Goal: Task Accomplishment & Management: Use online tool/utility

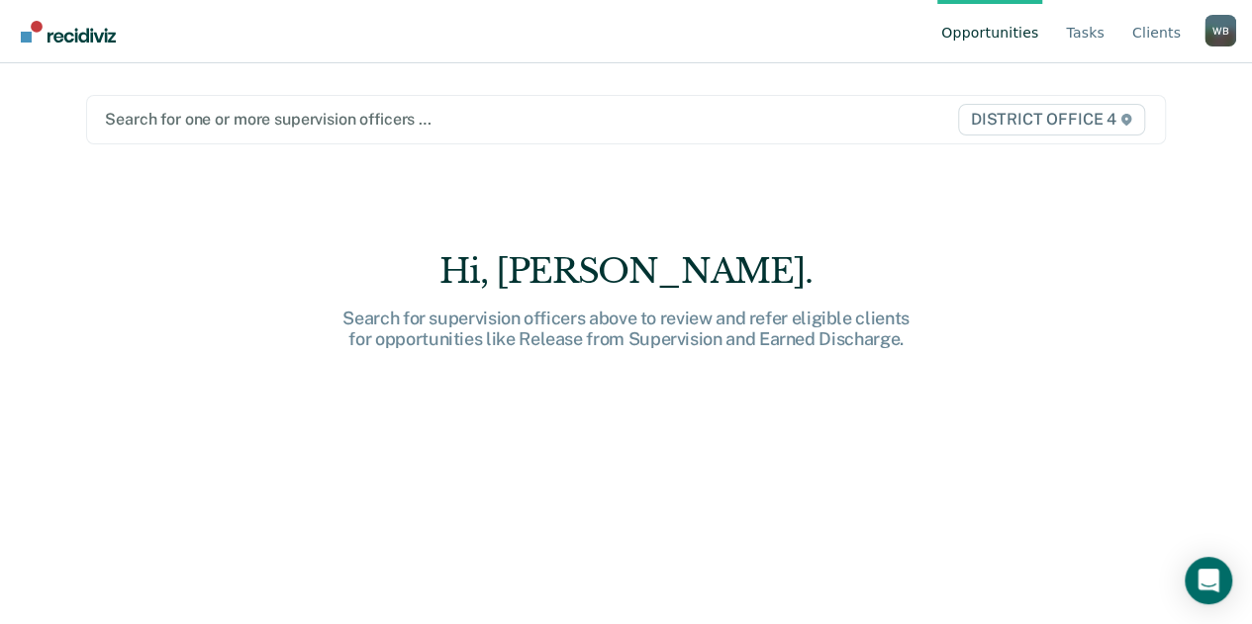
click at [461, 126] on div at bounding box center [469, 119] width 728 height 23
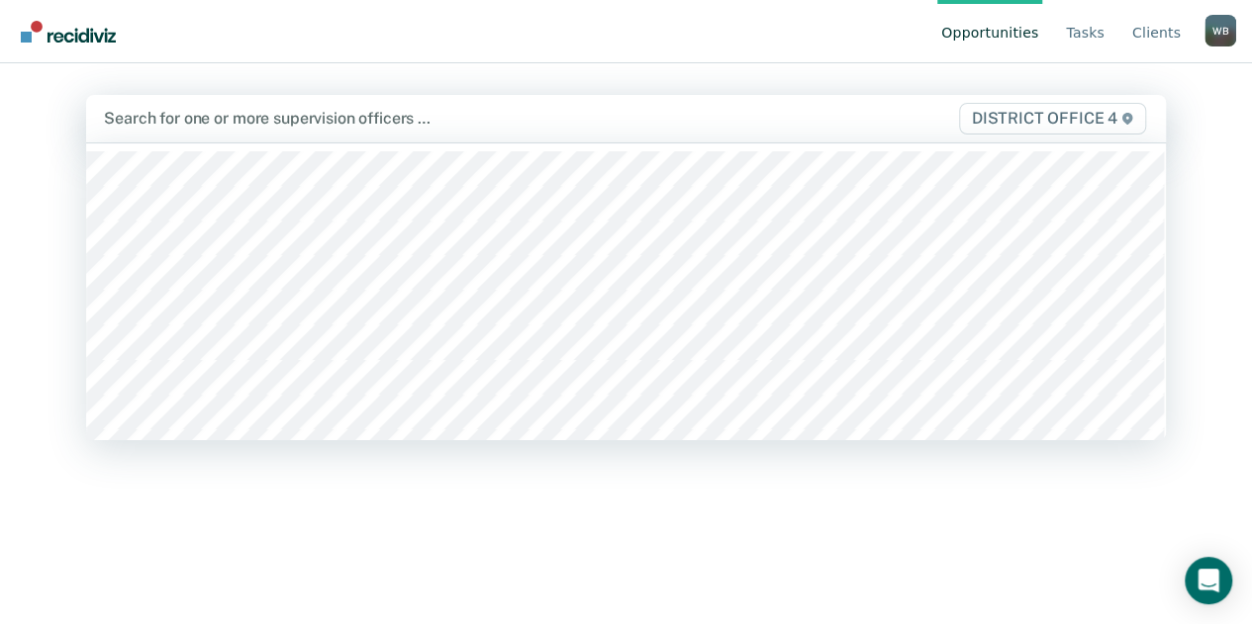
type input "b"
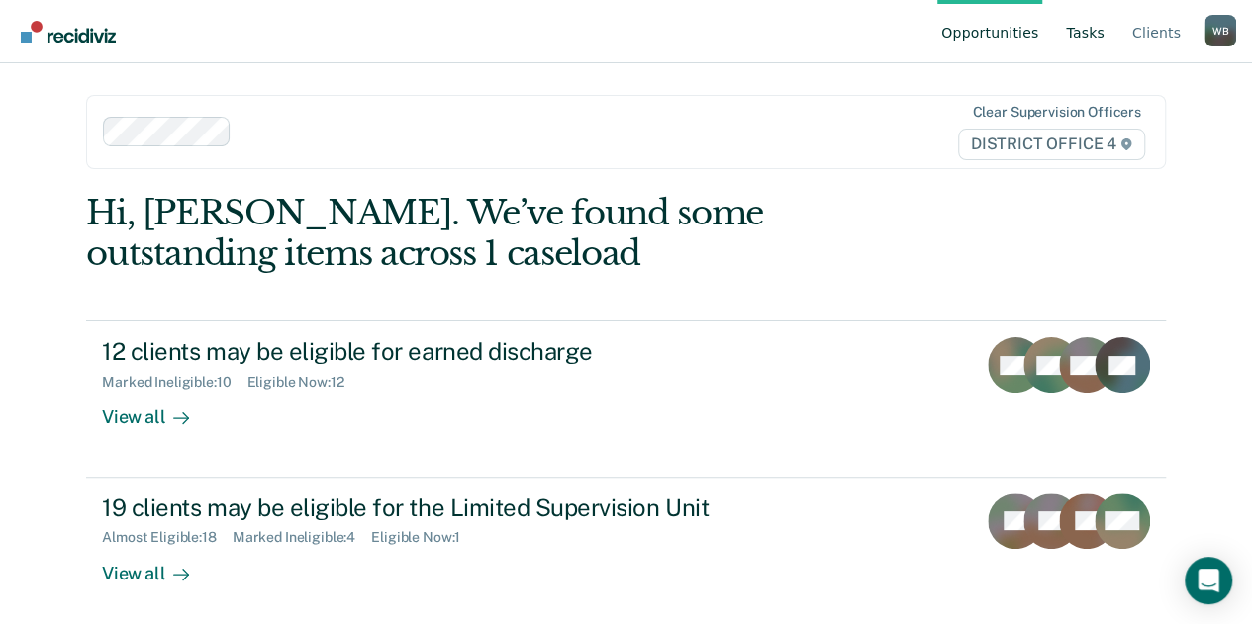
click at [1105, 32] on link "Tasks" at bounding box center [1085, 31] width 47 height 63
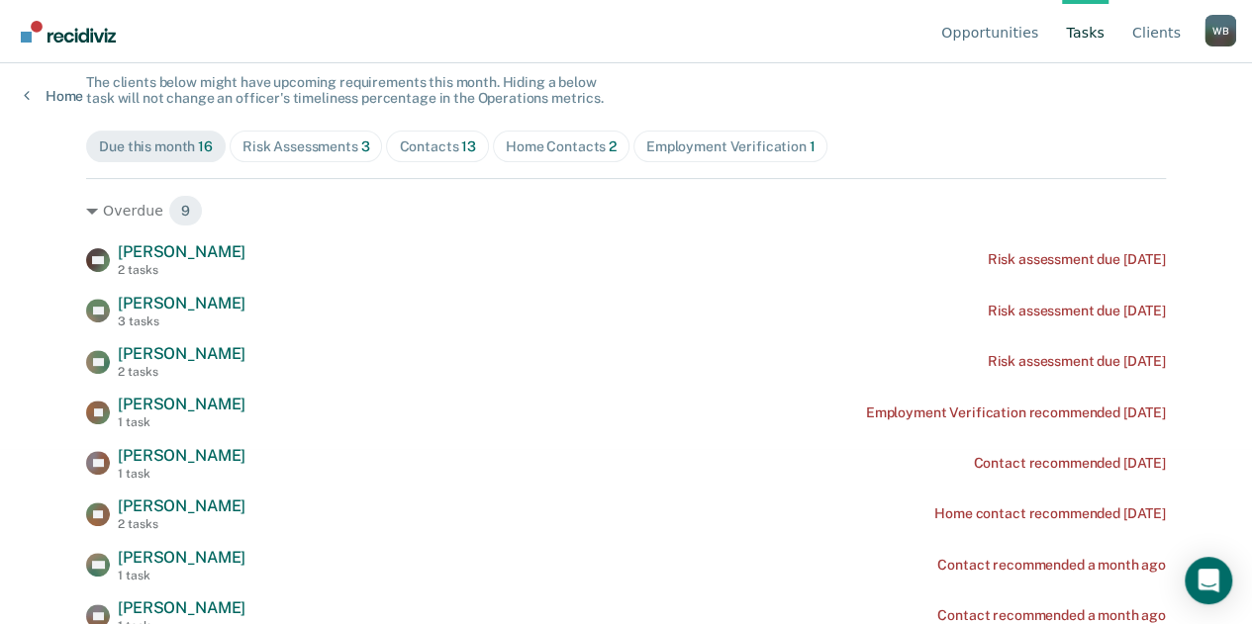
scroll to position [181, 0]
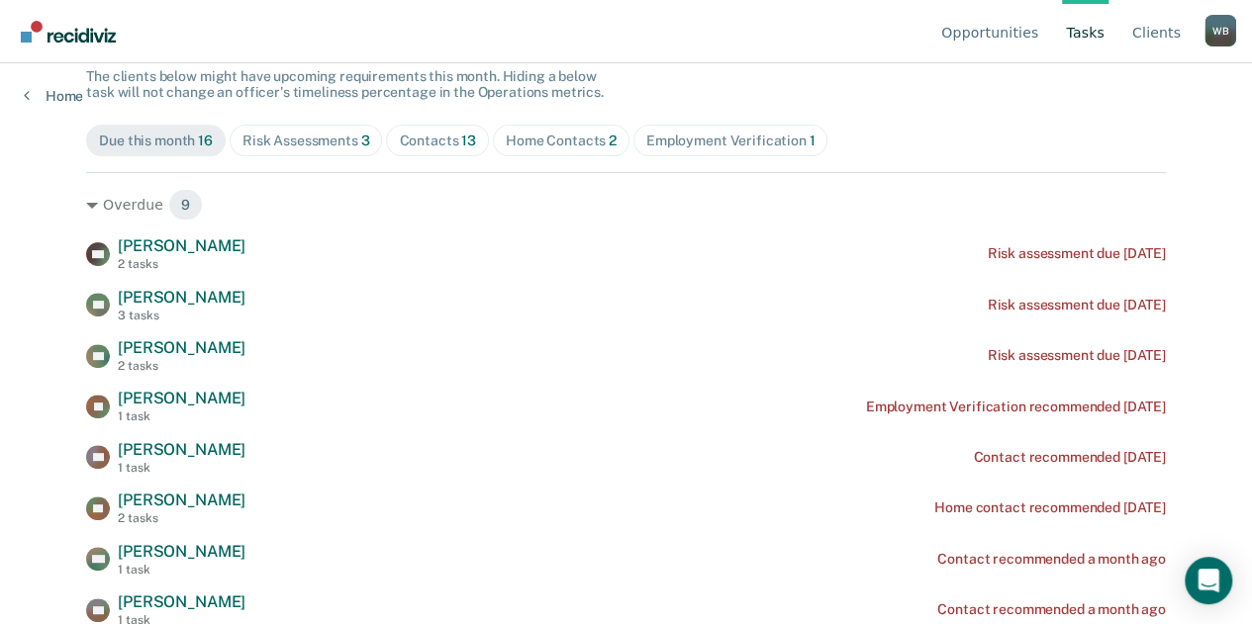
click at [431, 135] on div "Contacts 13" at bounding box center [437, 141] width 77 height 17
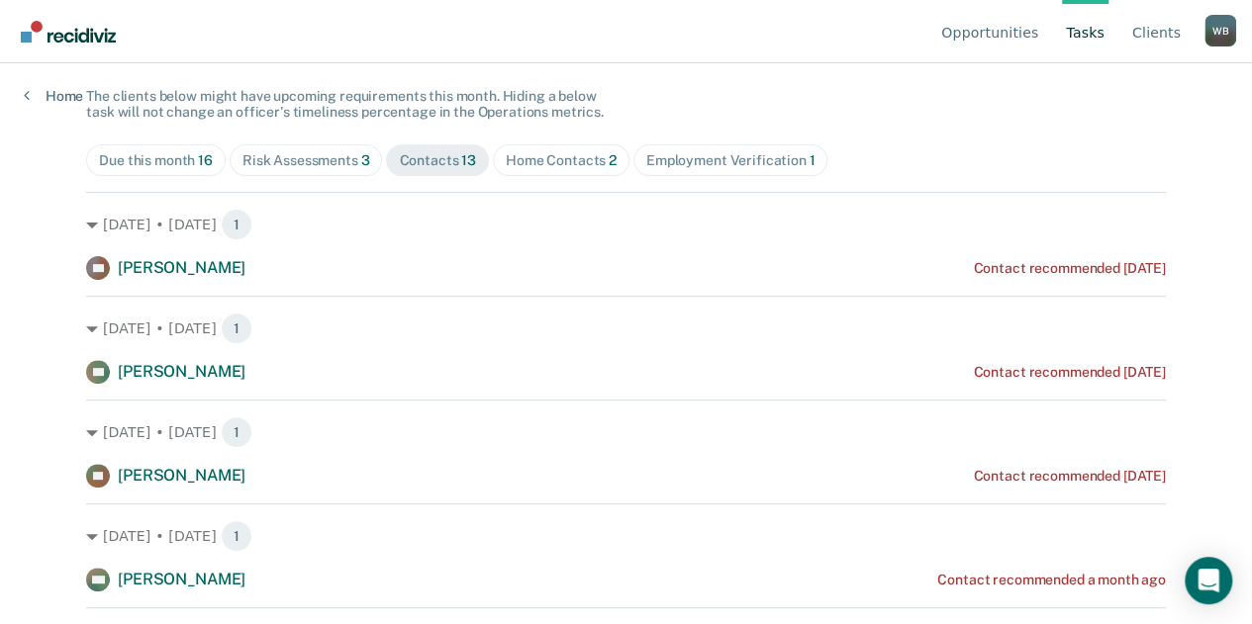
scroll to position [0, 0]
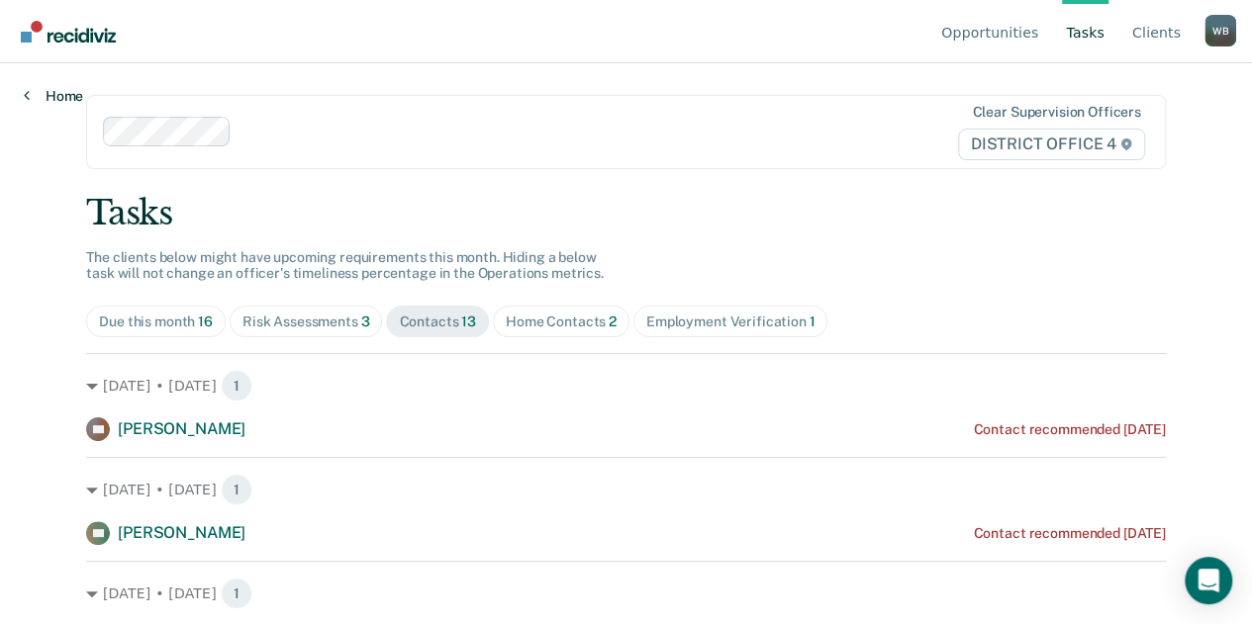
click at [67, 88] on link "Home" at bounding box center [53, 96] width 59 height 18
